Goal: Information Seeking & Learning: Learn about a topic

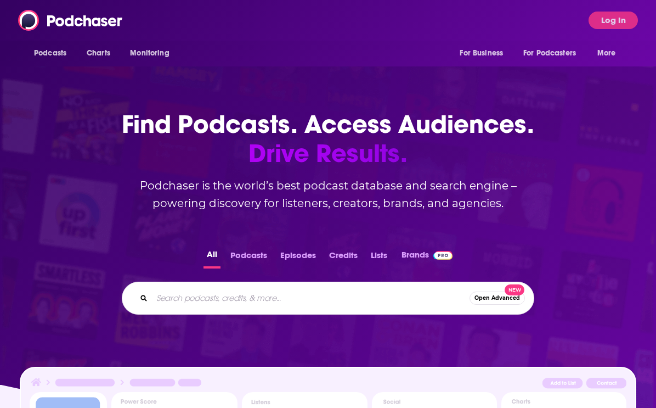
click at [334, 297] on input "Search podcasts, credits, & more..." at bounding box center [311, 298] width 318 height 18
type input "the art of fatherhood"
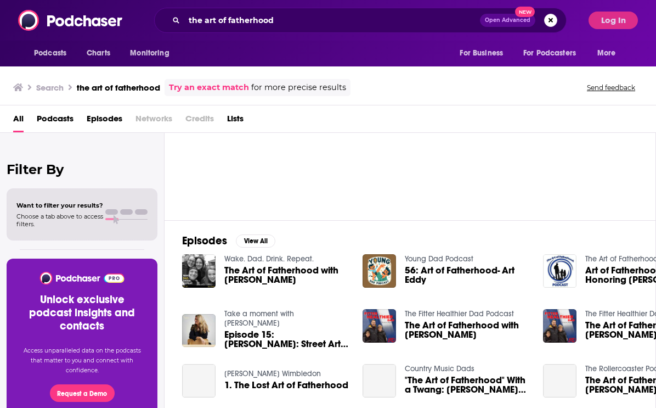
scroll to position [83, 0]
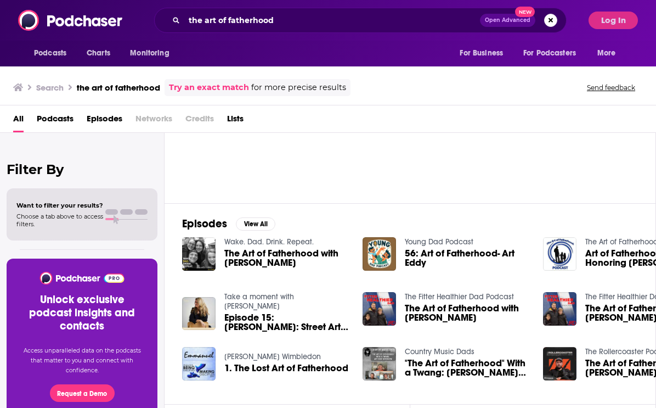
click at [298, 255] on span "The Art of Fatherhood with [PERSON_NAME]" at bounding box center [286, 258] width 125 height 19
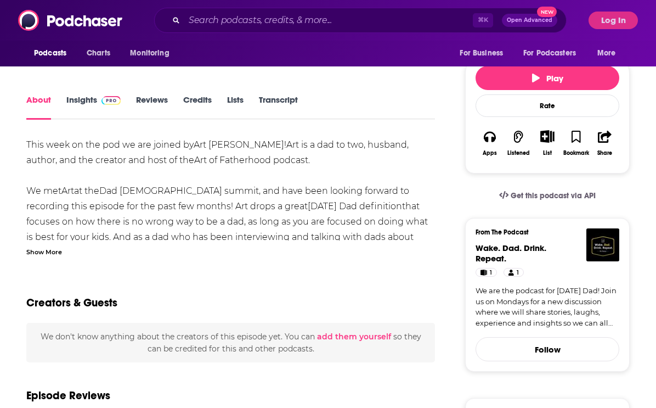
scroll to position [71, 0]
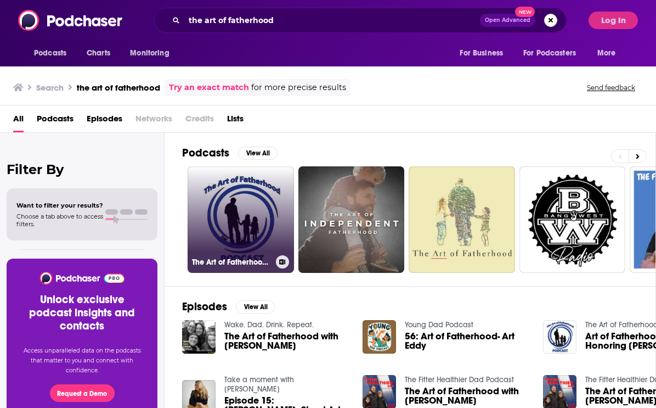
click at [213, 188] on link "The Art of Fatherhood Podcast" at bounding box center [241, 219] width 106 height 106
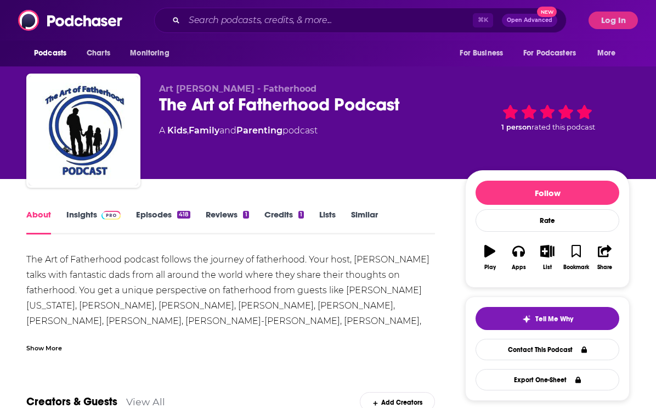
click at [42, 348] on div "Show More" at bounding box center [44, 347] width 36 height 10
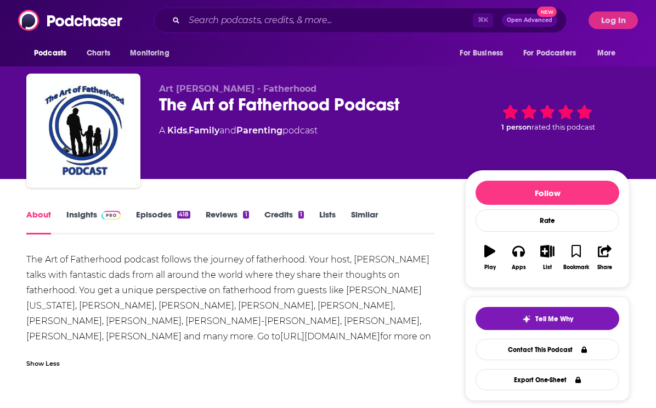
click at [156, 213] on link "Episodes 418" at bounding box center [163, 221] width 54 height 25
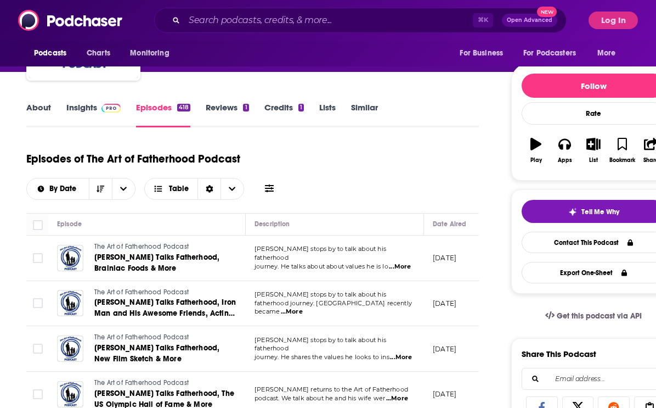
scroll to position [113, 0]
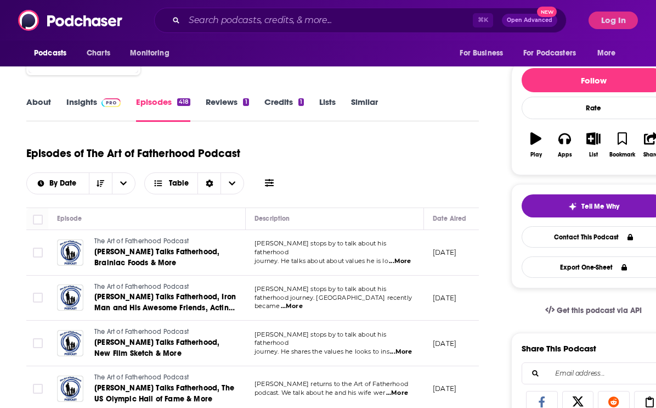
click at [91, 103] on link "Insights" at bounding box center [93, 109] width 54 height 25
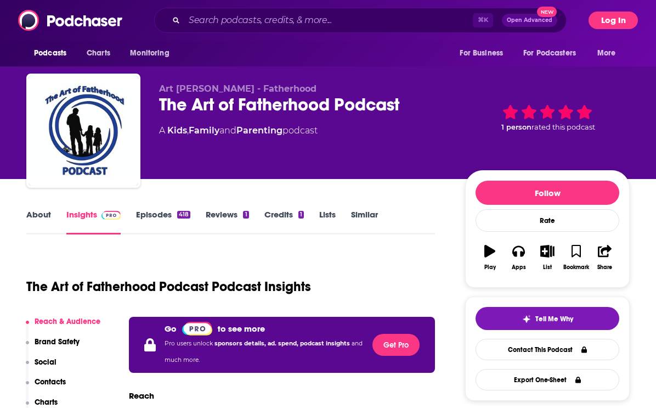
click at [620, 19] on button "Log In" at bounding box center [613, 21] width 49 height 18
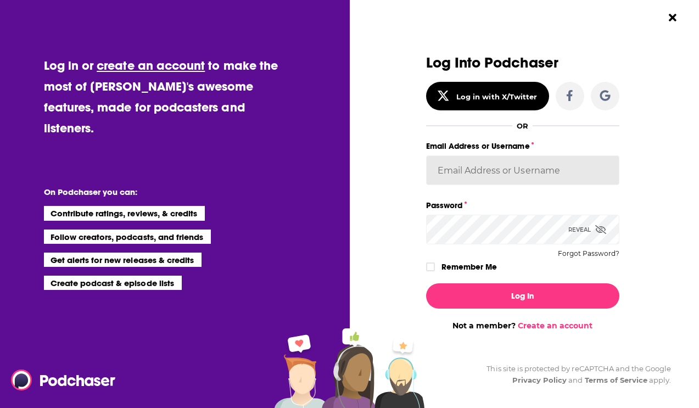
type input "[PERSON_NAME][EMAIL_ADDRESS][DOMAIN_NAME]"
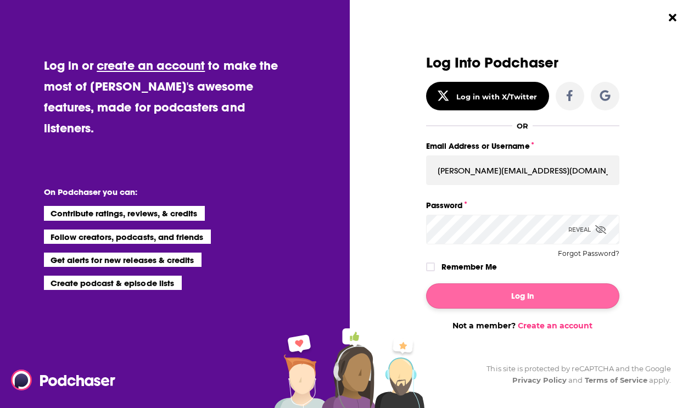
click at [534, 299] on button "Log In" at bounding box center [522, 295] width 193 height 25
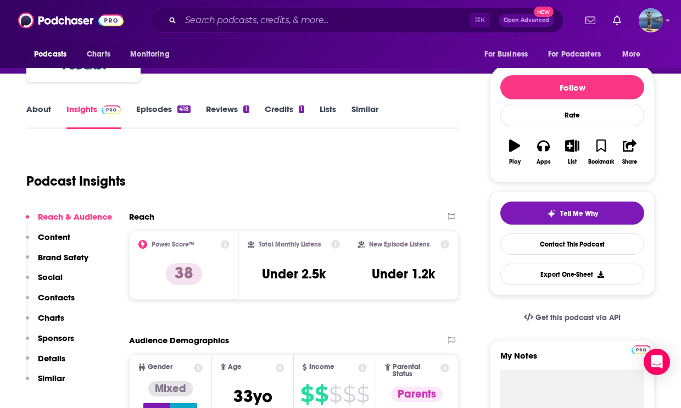
scroll to position [143, 0]
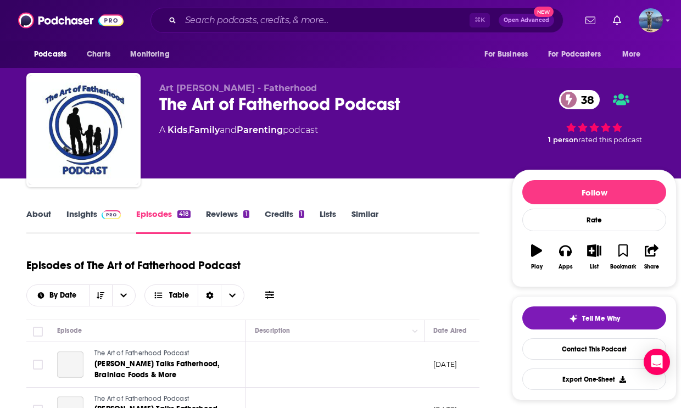
scroll to position [207, 0]
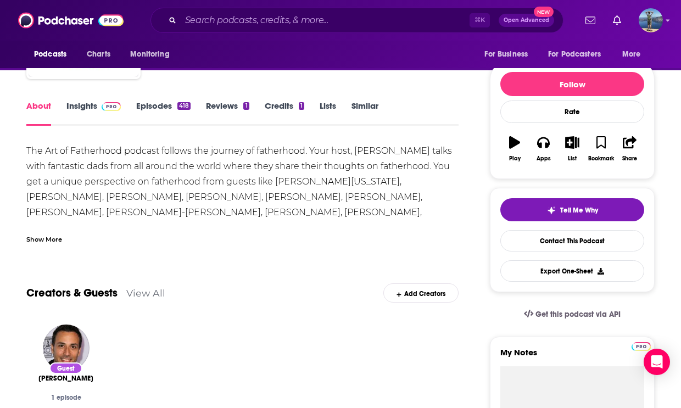
scroll to position [65, 0]
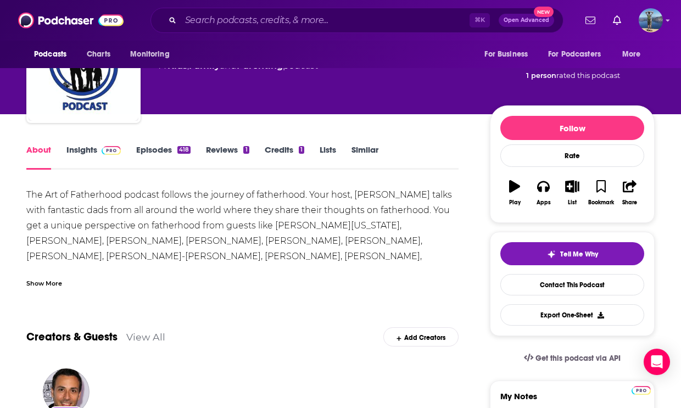
click at [55, 286] on div "Show More" at bounding box center [44, 282] width 36 height 10
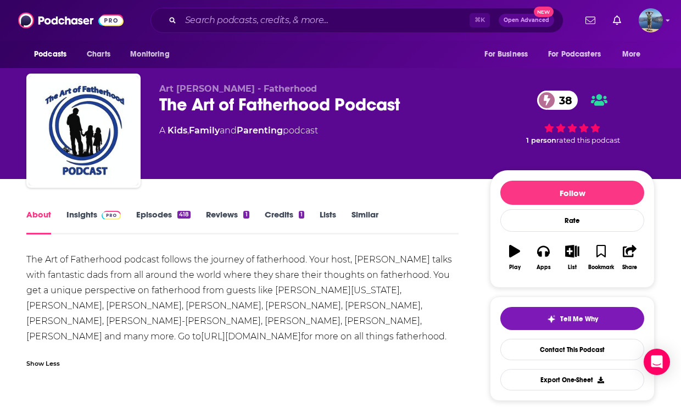
scroll to position [0, 0]
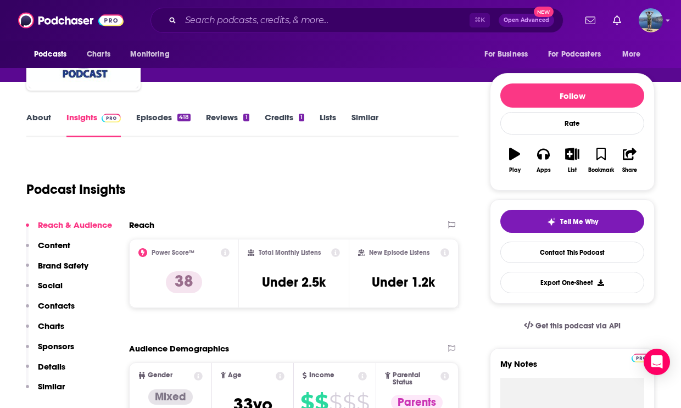
scroll to position [117, 0]
